Goal: Feedback & Contribution: Submit feedback/report problem

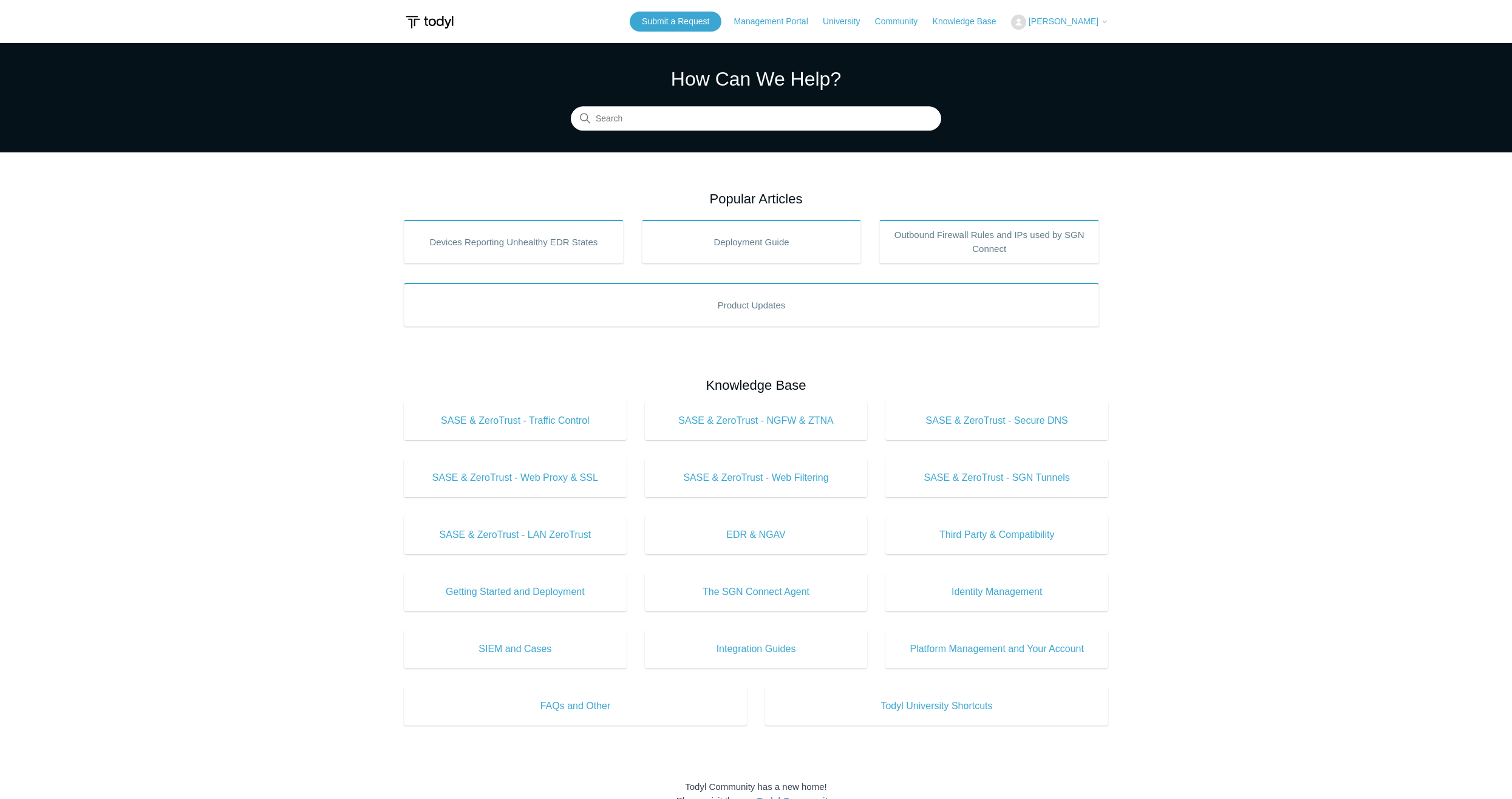
click at [1070, 24] on span "[PERSON_NAME]" at bounding box center [1063, 22] width 70 height 10
click at [1080, 47] on link "My Support Requests" at bounding box center [1071, 47] width 119 height 21
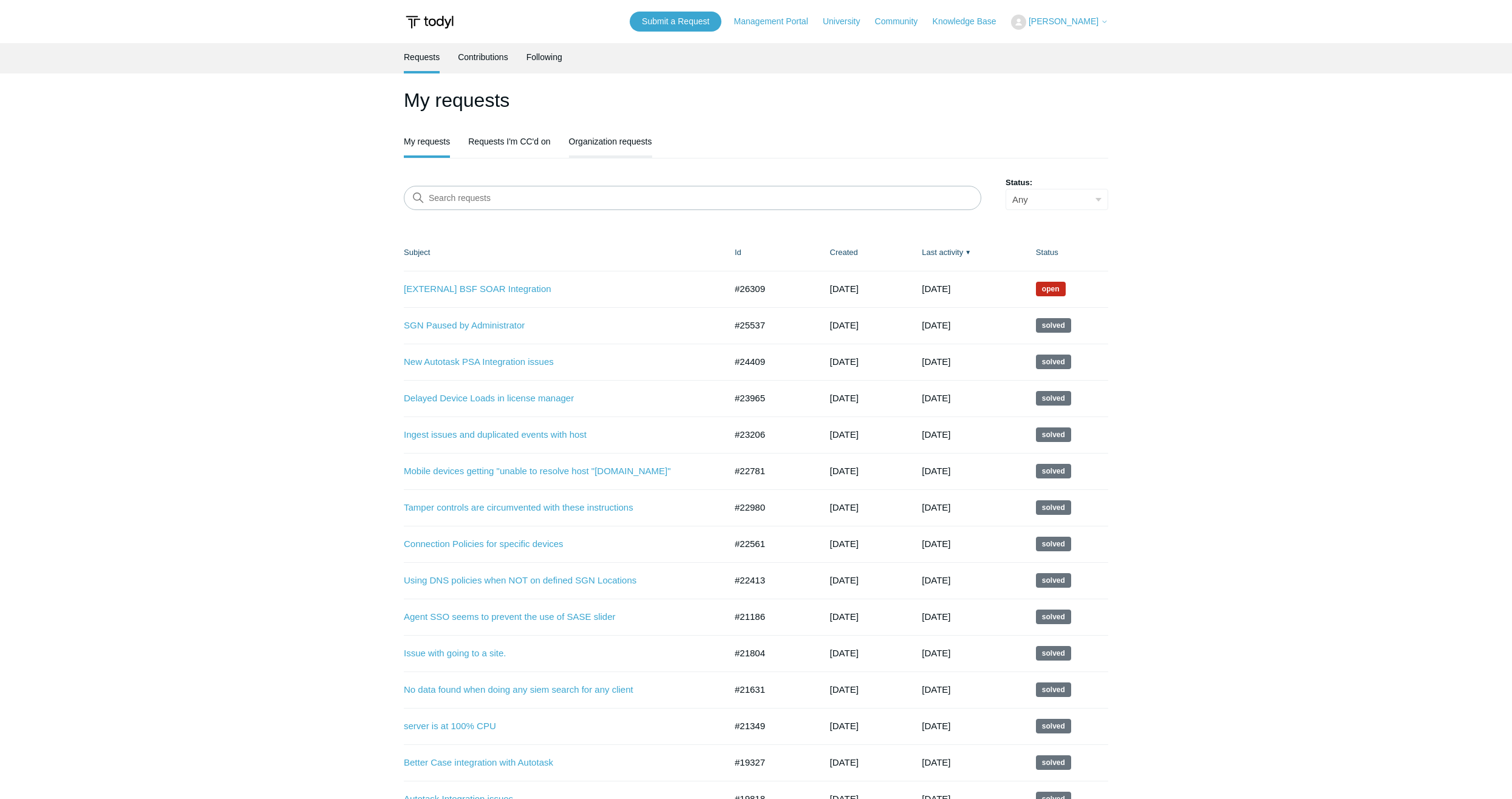
click at [614, 148] on link "Organization requests" at bounding box center [610, 140] width 83 height 25
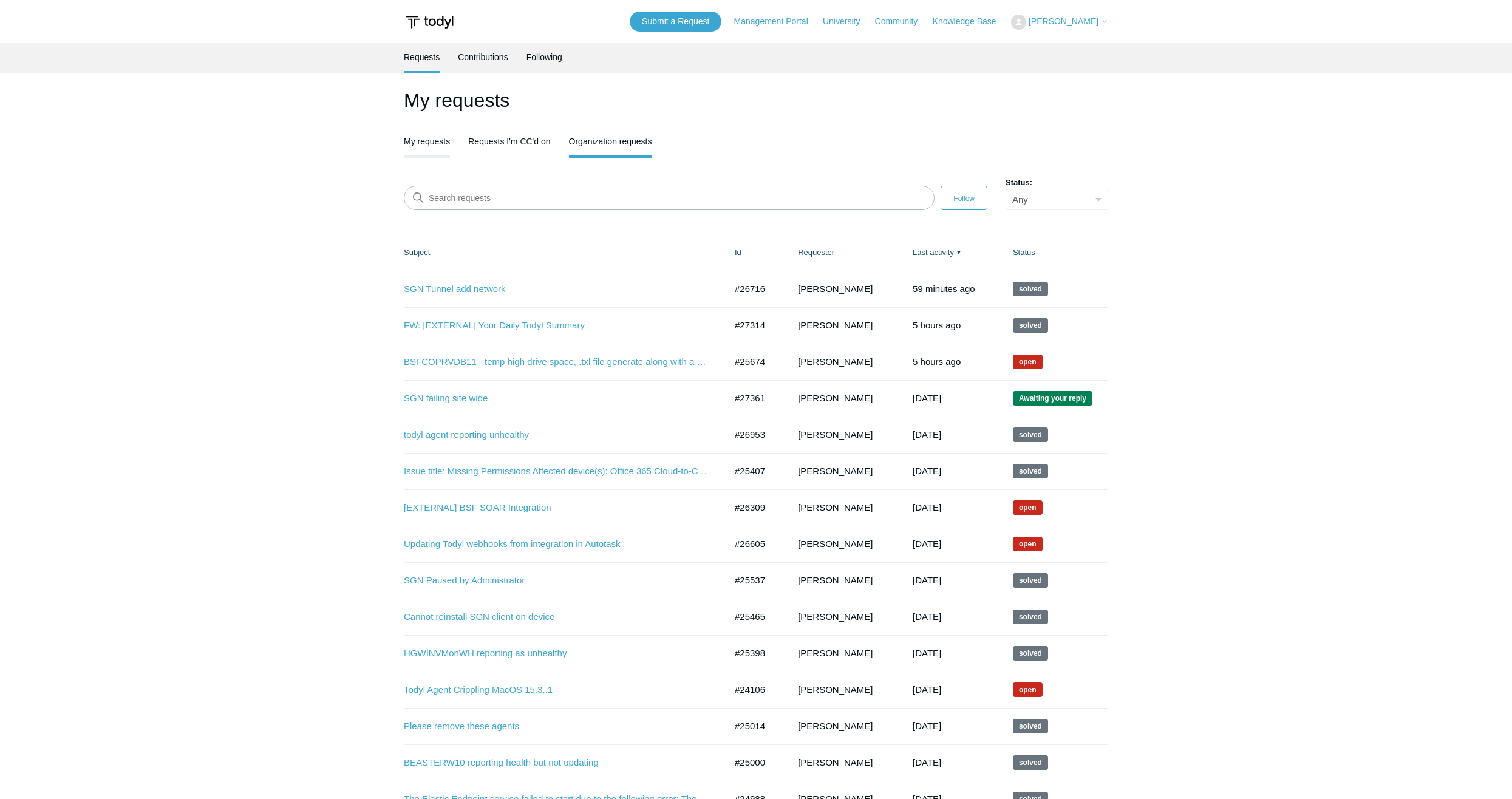
click at [449, 145] on link "My requests" at bounding box center [427, 140] width 46 height 25
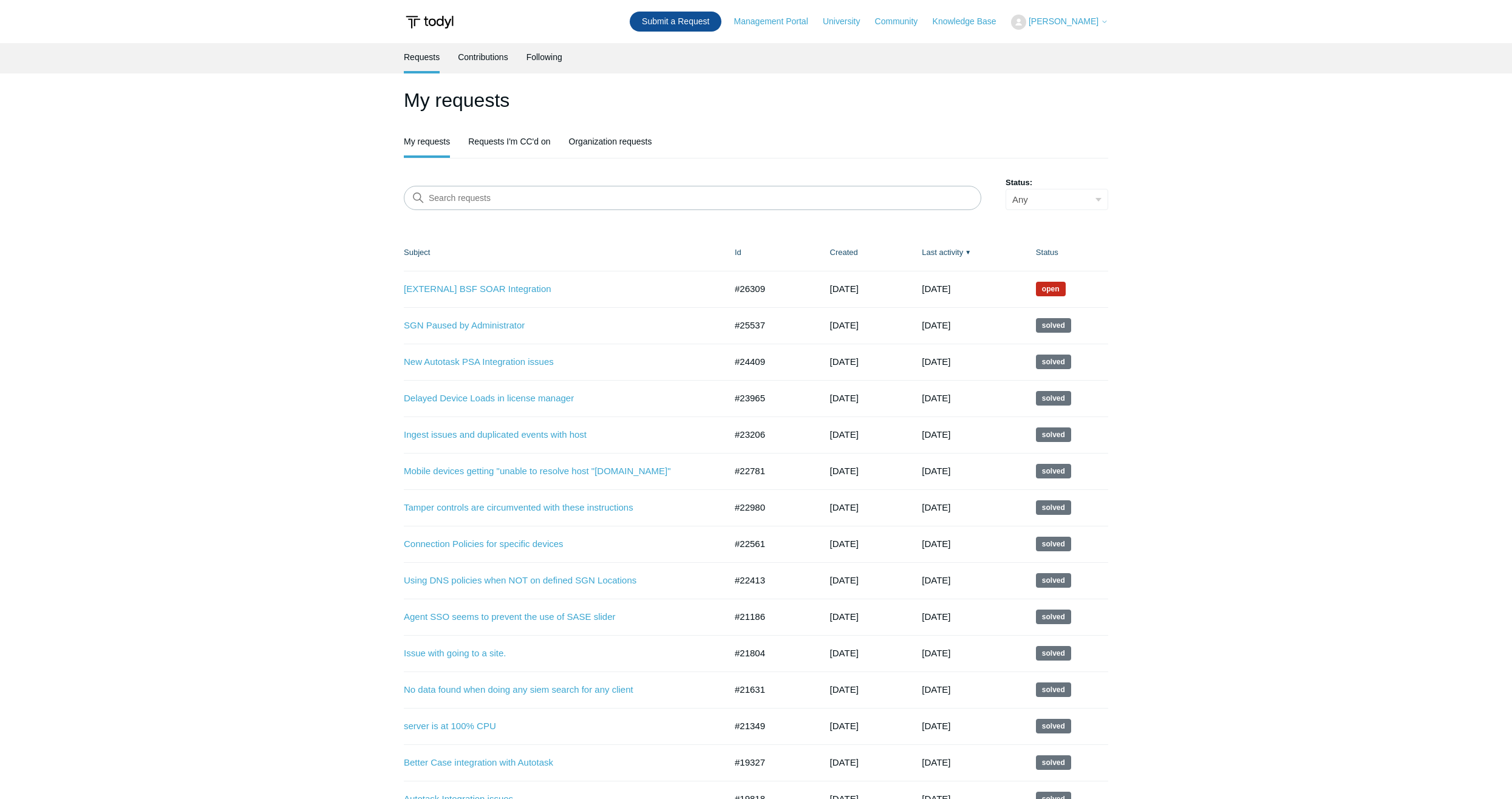
click at [707, 22] on link "Submit a Request" at bounding box center [675, 22] width 92 height 20
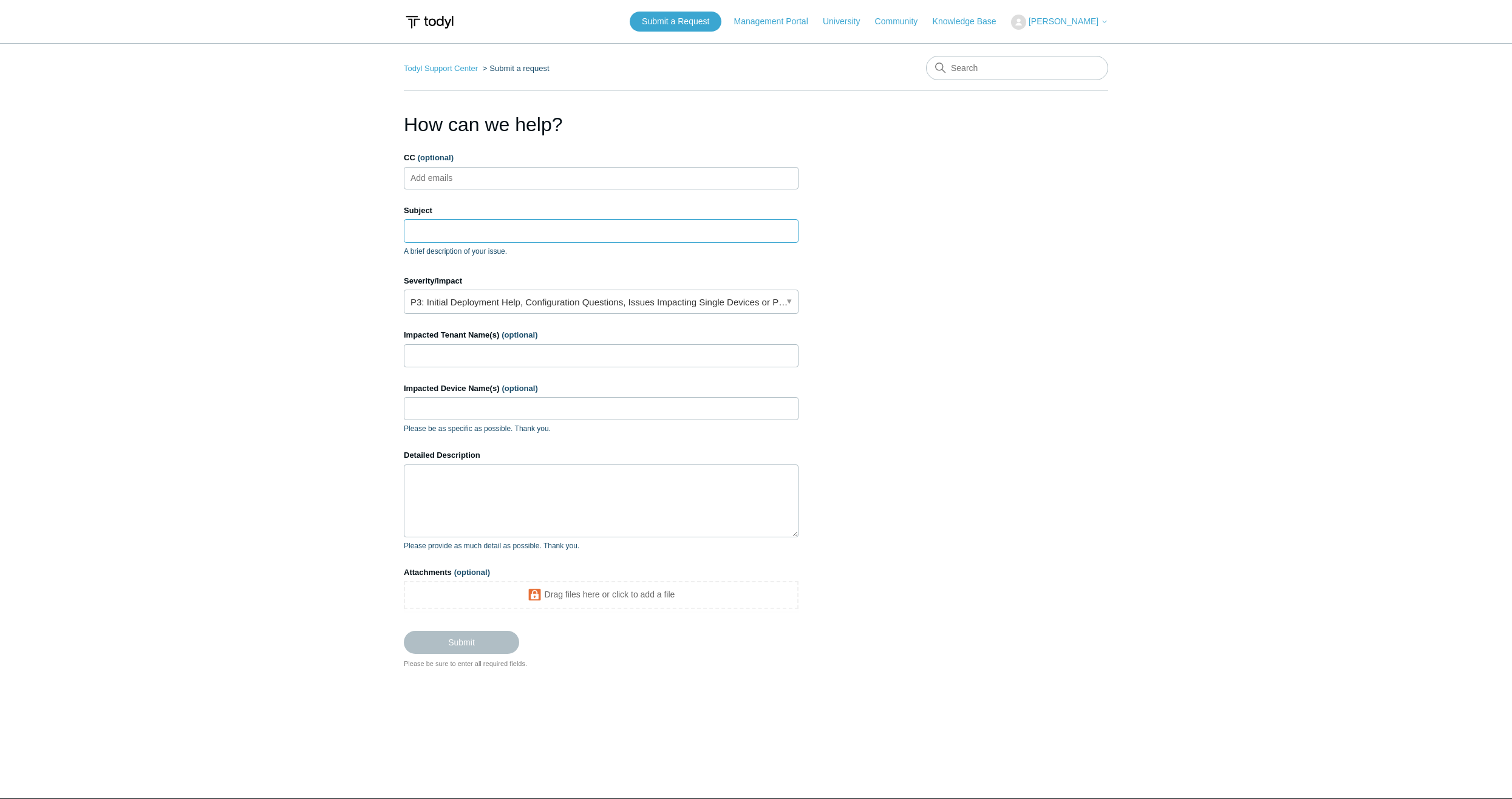
click at [605, 227] on input "Subject" at bounding box center [602, 230] width 395 height 23
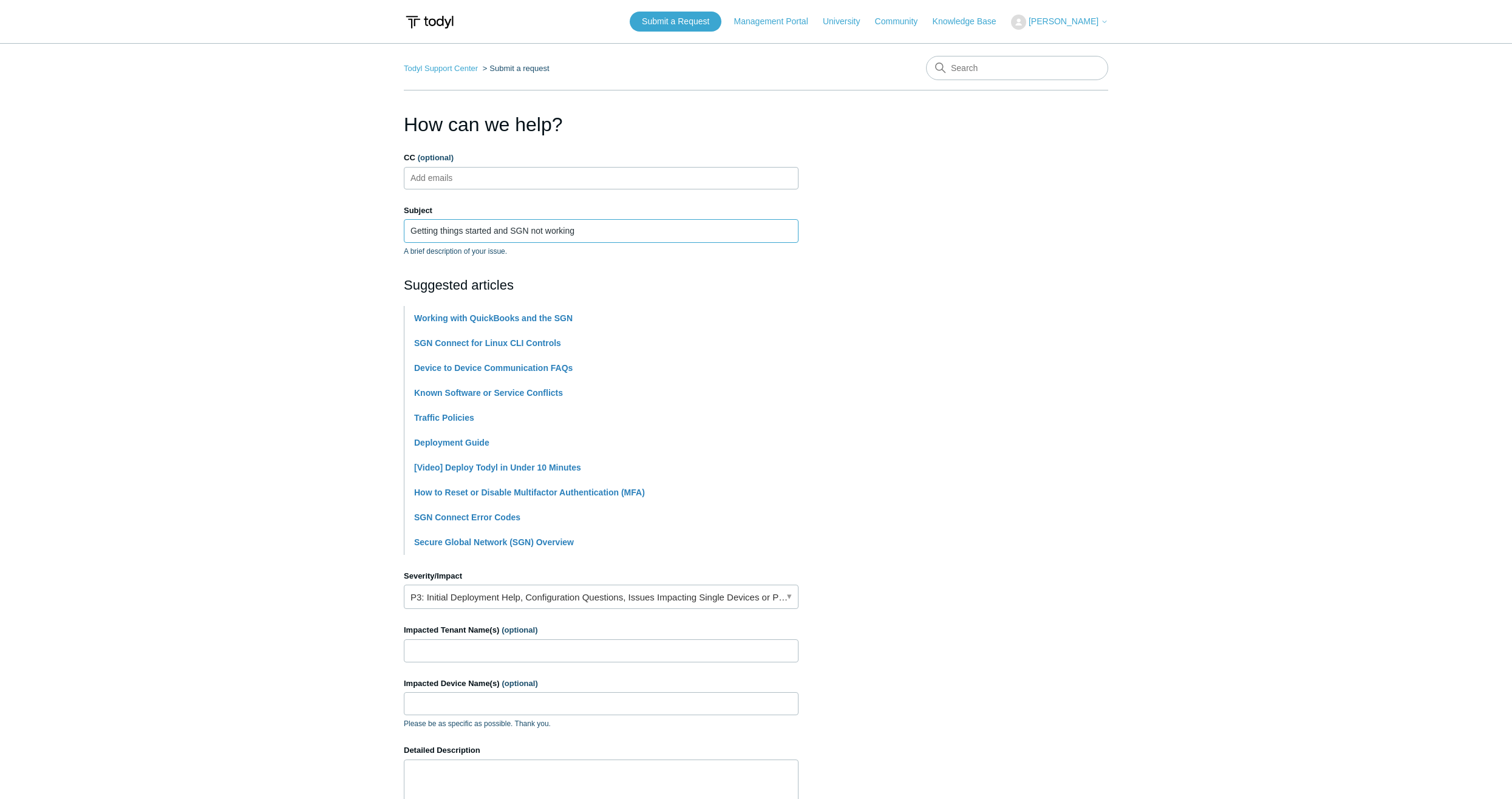
type input "Getting things started and SGN not working"
click at [470, 601] on link "P3: Initial Deployment Help, Configuration Questions, Issues Impacting Single D…" at bounding box center [602, 597] width 395 height 24
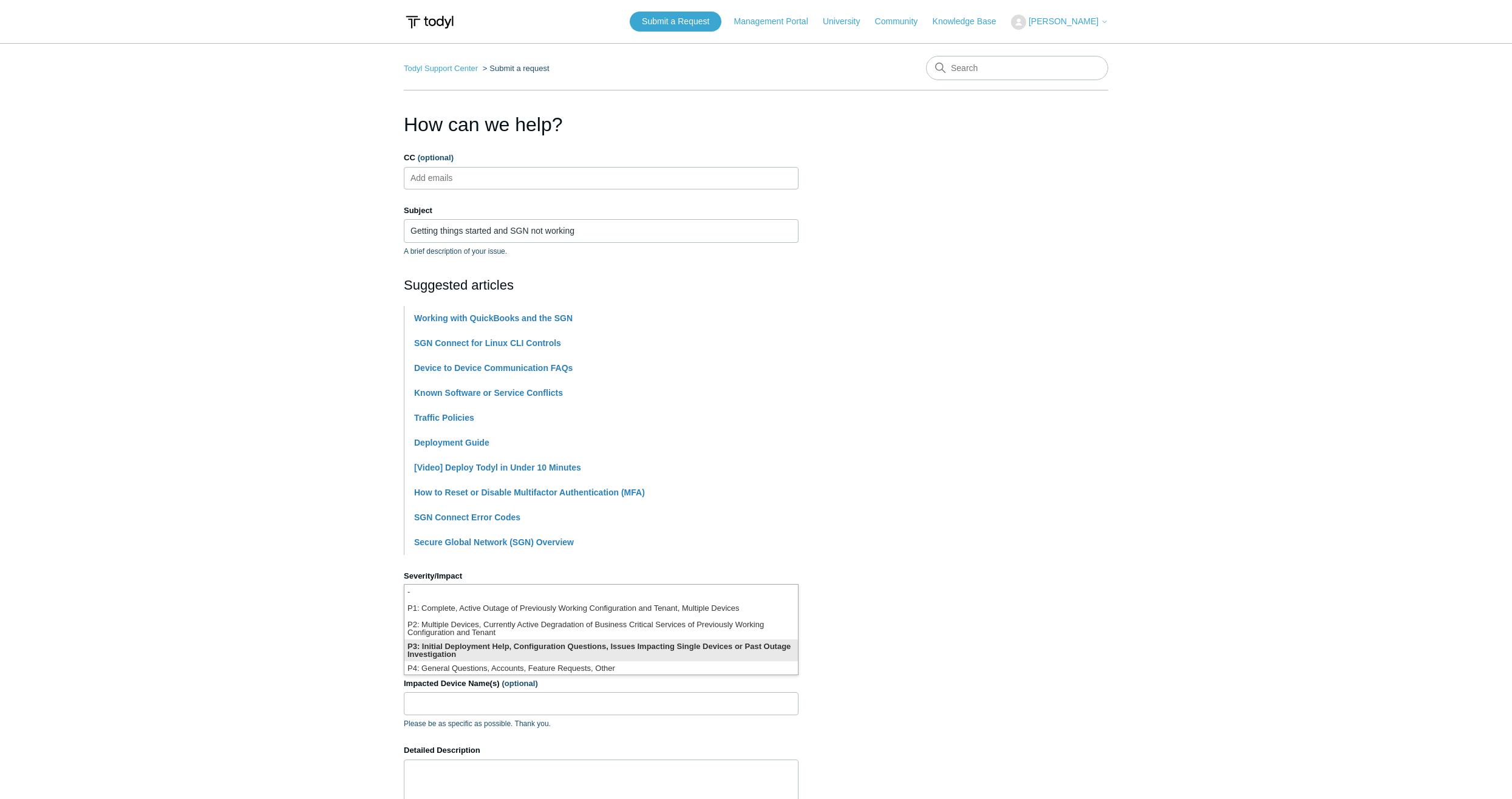
click at [477, 646] on li "P3: Initial Deployment Help, Configuration Questions, Issues Impacting Single D…" at bounding box center [601, 650] width 393 height 22
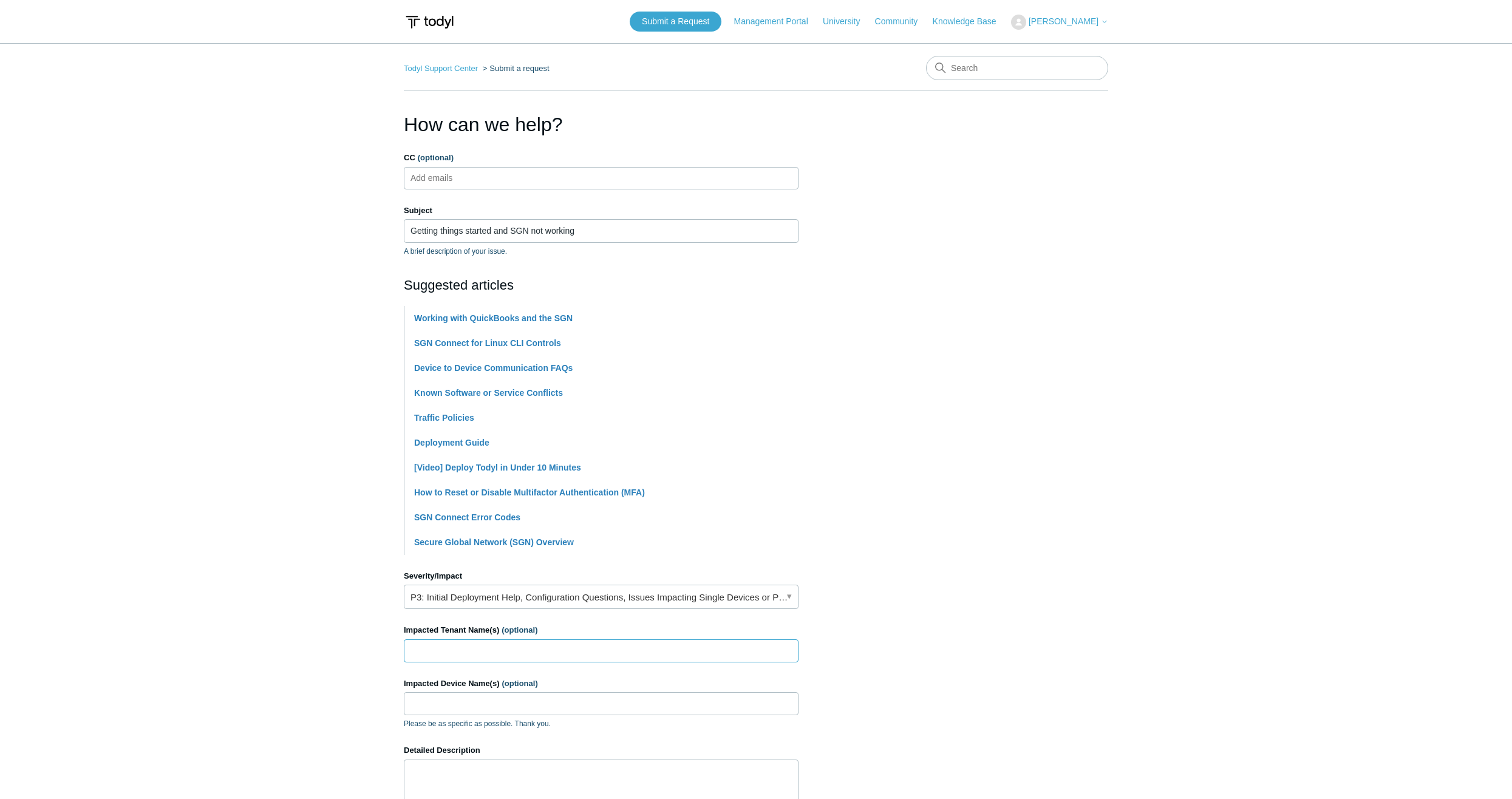
click at [493, 651] on input "Impacted Tenant Name(s) (optional)" at bounding box center [602, 650] width 395 height 23
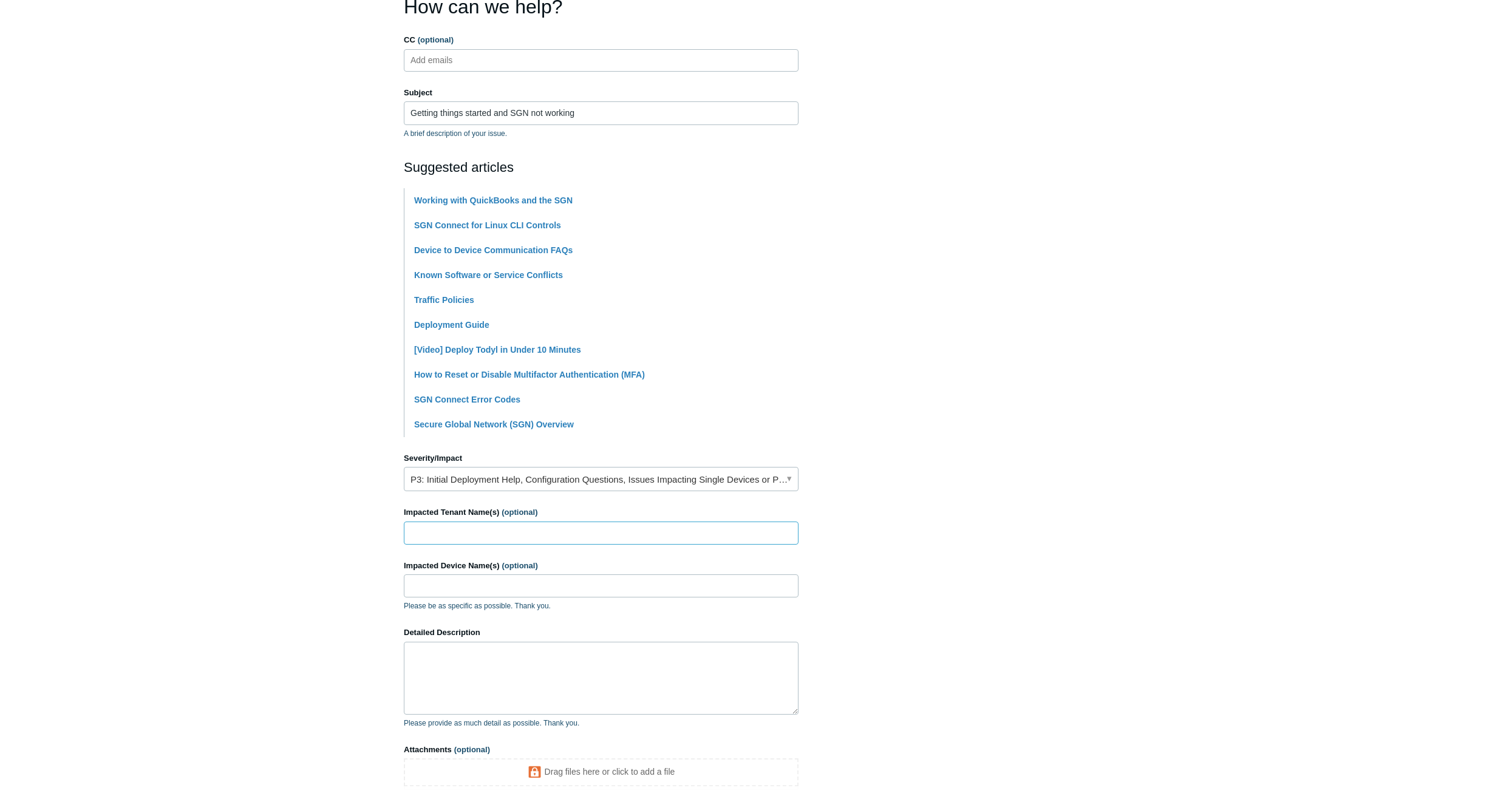
scroll to position [122, 0]
click at [500, 649] on textarea "Detailed Description" at bounding box center [602, 674] width 395 height 73
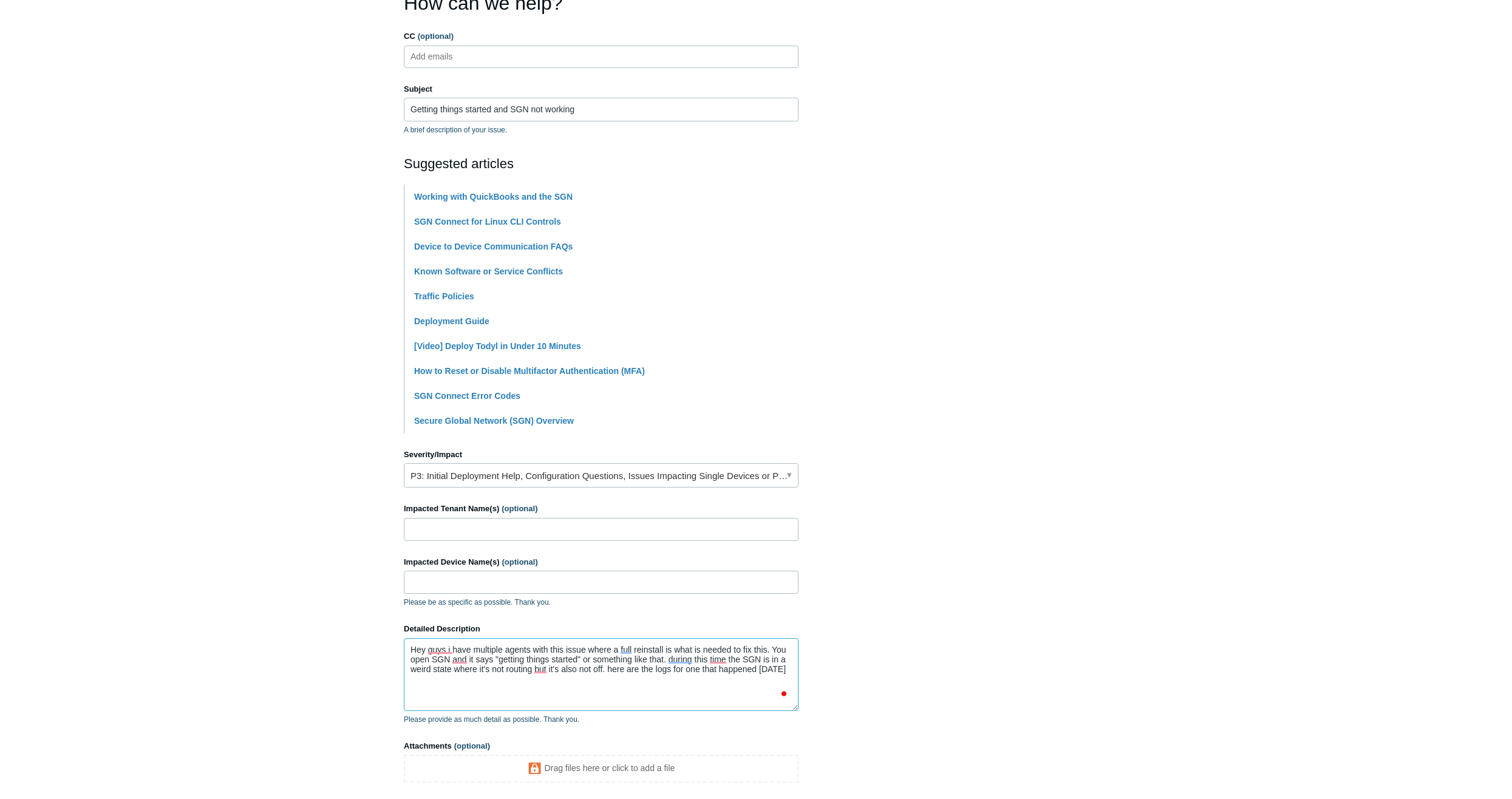
paste textarea "[URL][DOMAIN_NAME]"
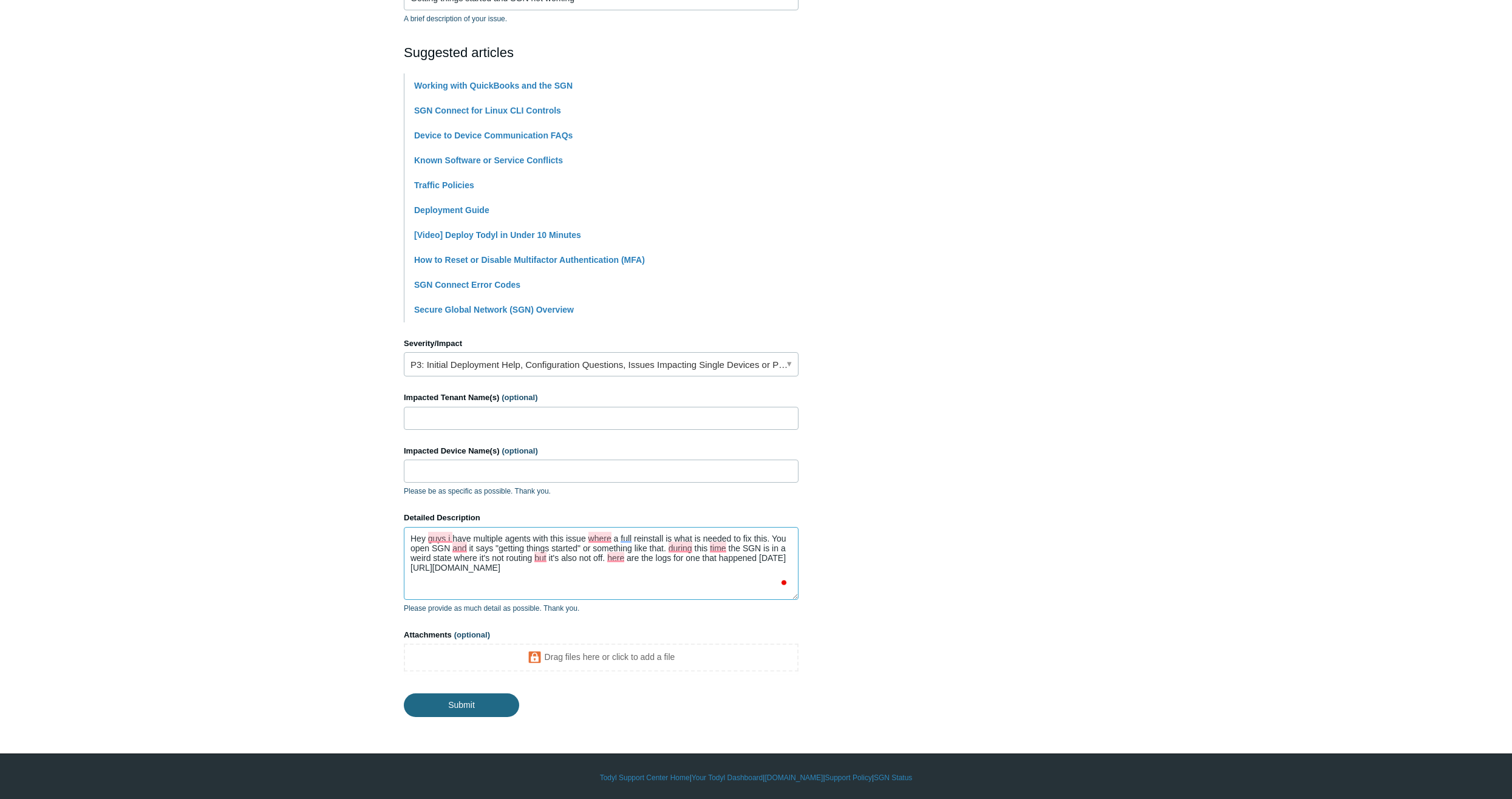
type textarea "Hey guys i have multiple agents with this issue where a full reinstall is what …"
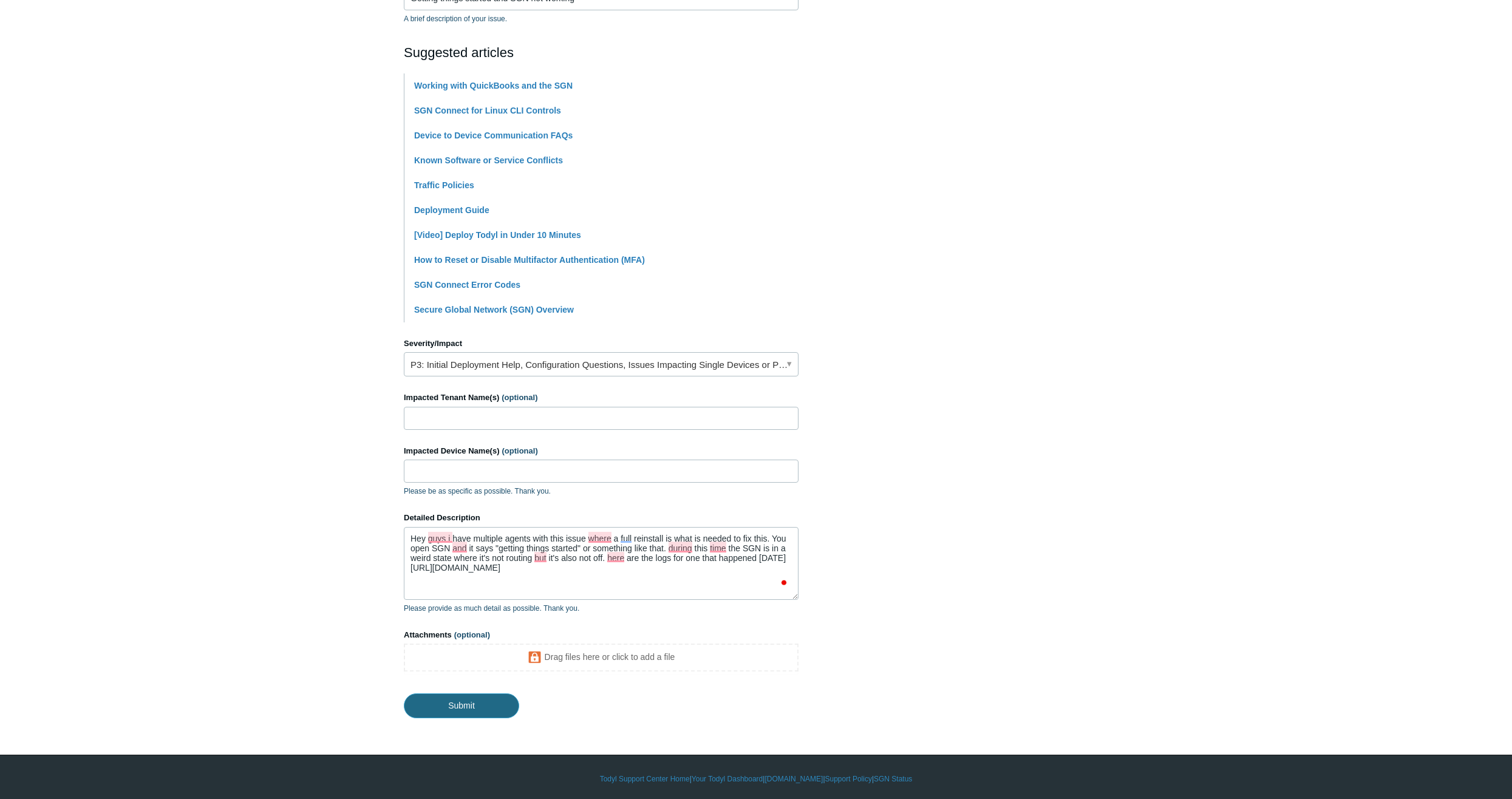
click at [487, 703] on input "Submit" at bounding box center [461, 705] width 115 height 24
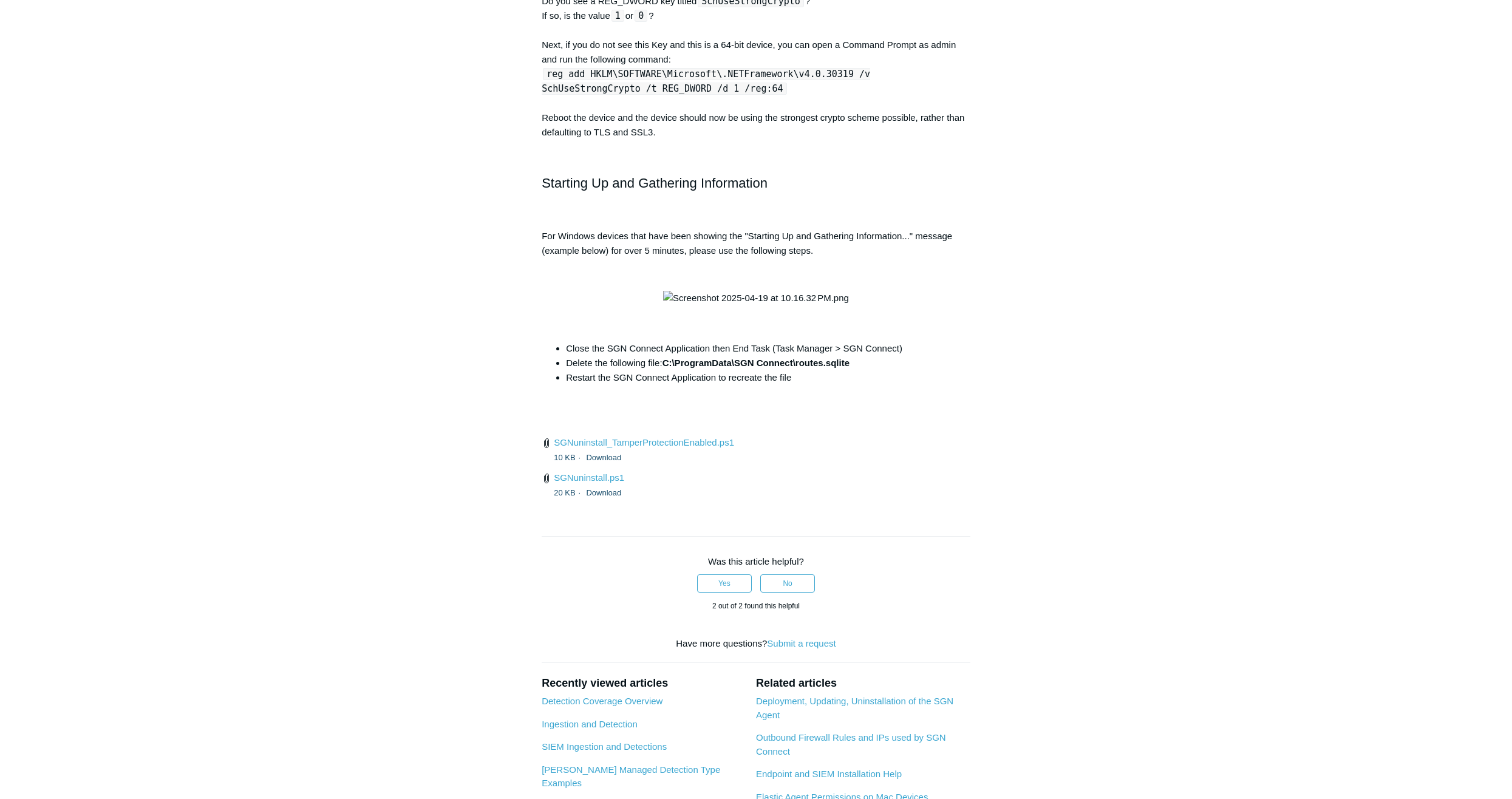
scroll to position [4432, 0]
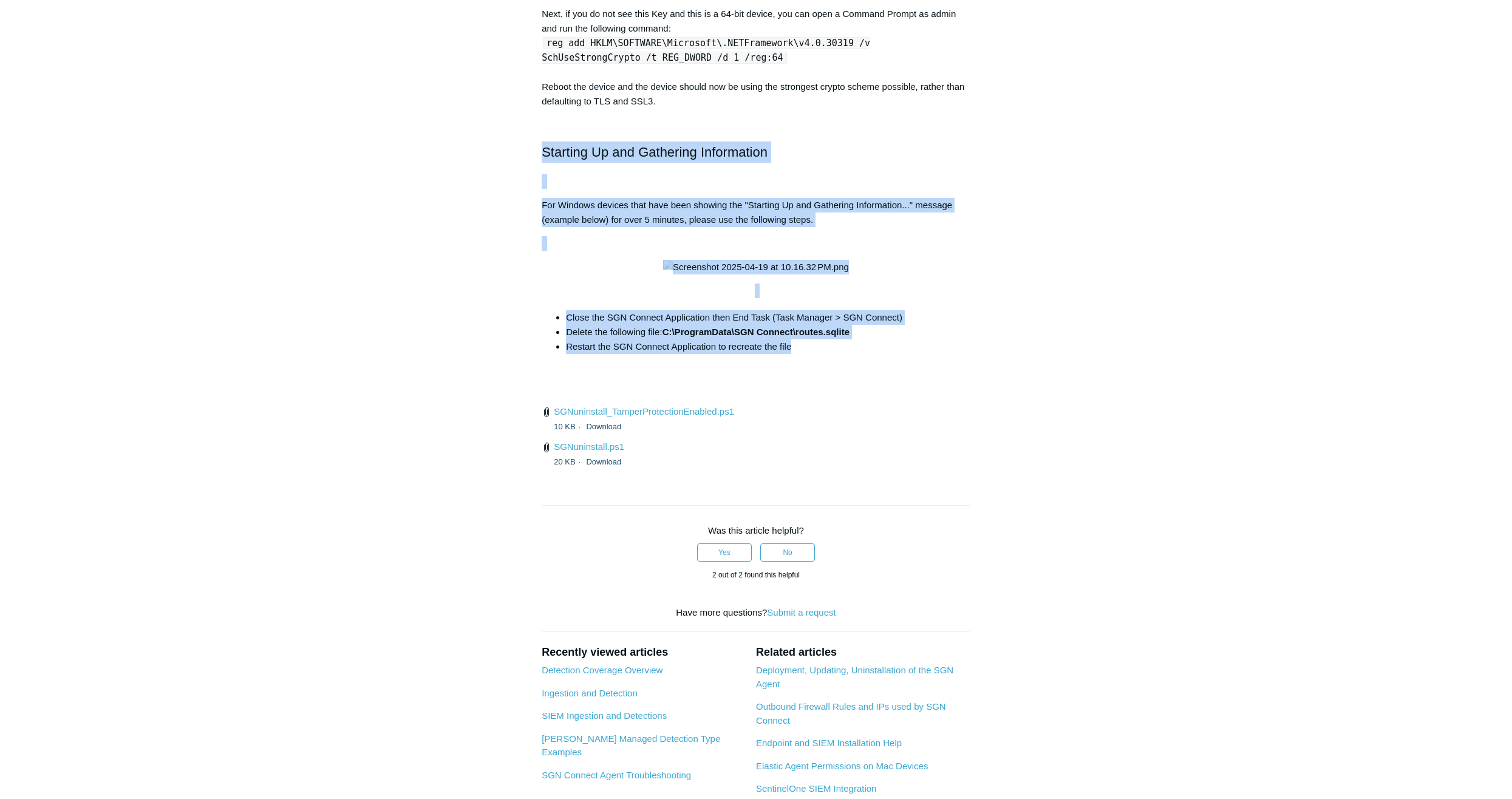
drag, startPoint x: 540, startPoint y: 260, endPoint x: 848, endPoint y: 539, distance: 415.6
copy div "Starting Up and Gathering Information For Windows devices that have been showin…"
